Goal: Task Accomplishment & Management: Use online tool/utility

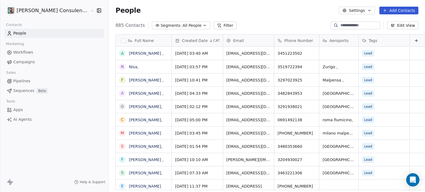
scroll to position [165, 320]
click at [26, 61] on span "Campaigns" at bounding box center [24, 62] width 22 height 6
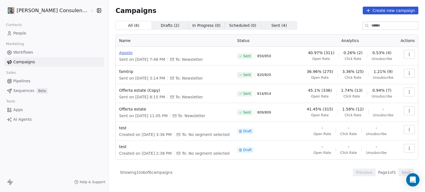
click at [119, 53] on span "Agosto" at bounding box center [175, 53] width 112 height 6
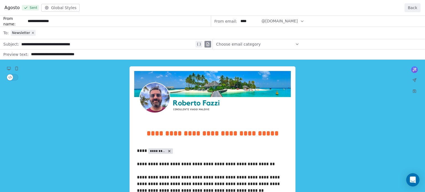
click at [416, 9] on button "Back" at bounding box center [413, 7] width 16 height 9
